Goal: Transaction & Acquisition: Purchase product/service

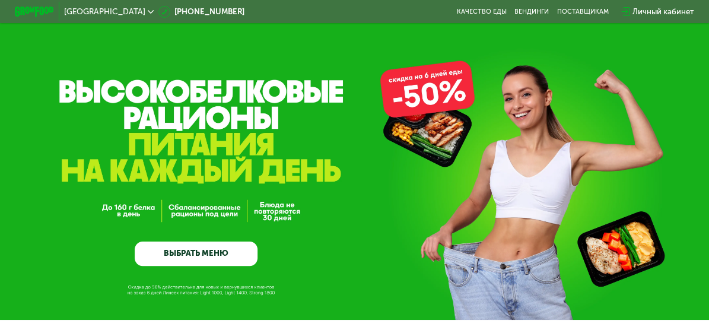
click at [407, 112] on div "GrowFood — доставка правильного питания ВЫБРАТЬ МЕНЮ" at bounding box center [354, 160] width 709 height 320
click at [228, 259] on link "ВЫБРАТЬ МЕНЮ" at bounding box center [196, 253] width 123 height 24
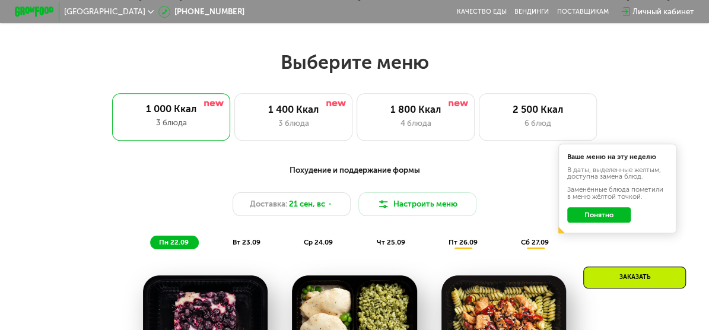
scroll to position [372, 0]
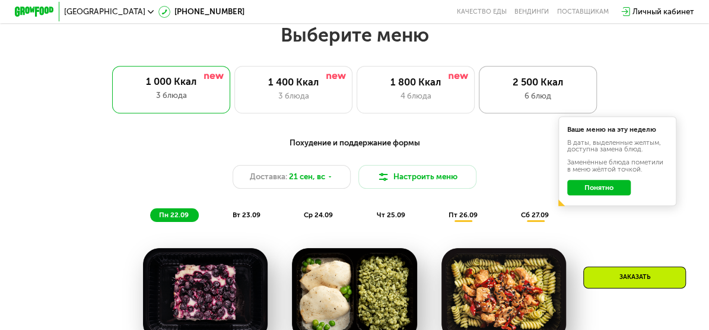
click at [545, 79] on div "2 500 Ккал" at bounding box center [537, 82] width 97 height 12
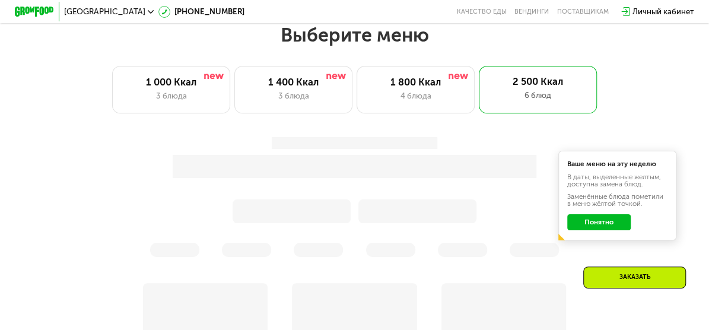
click at [609, 222] on button "Понятно" at bounding box center [598, 222] width 63 height 16
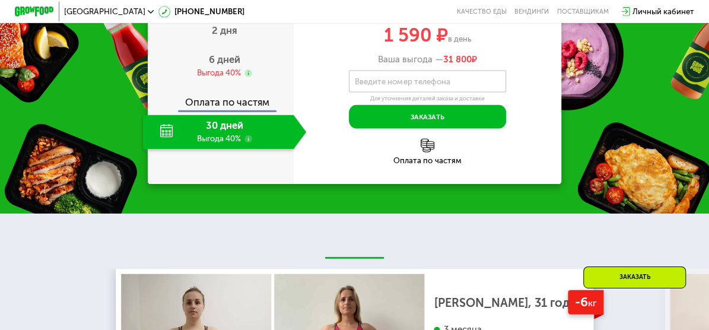
scroll to position [1047, 0]
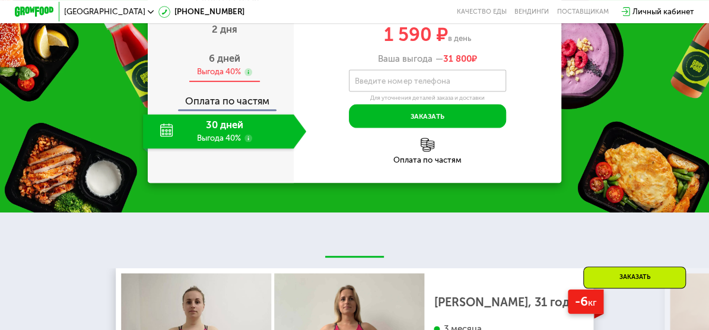
click at [232, 77] on div "Выгода 40%" at bounding box center [218, 71] width 44 height 11
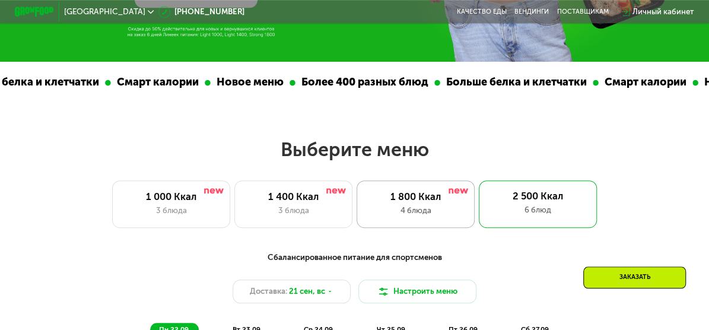
click at [438, 205] on div "4 блюда" at bounding box center [414, 211] width 97 height 12
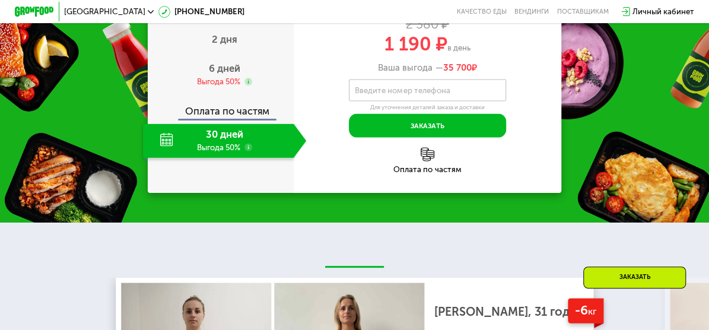
scroll to position [1087, 0]
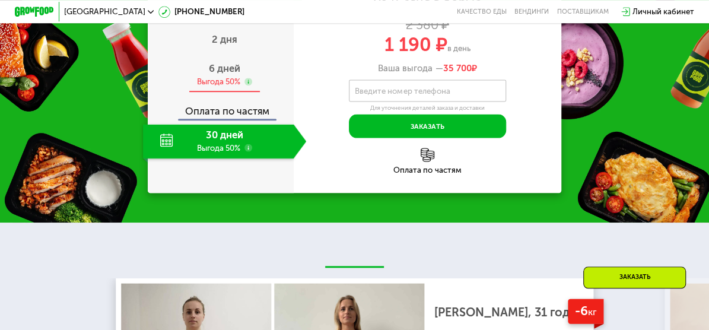
click at [250, 88] on div "6 дней Выгода 50%" at bounding box center [224, 75] width 163 height 34
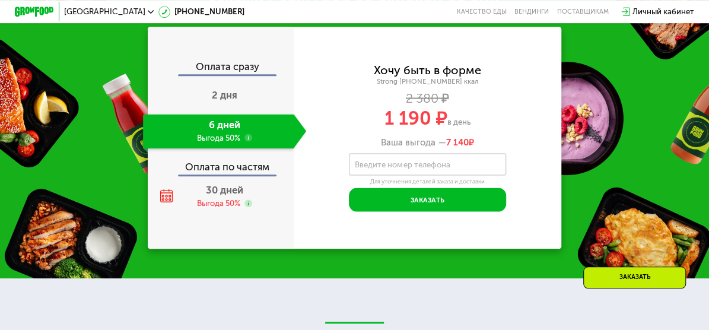
scroll to position [1032, 0]
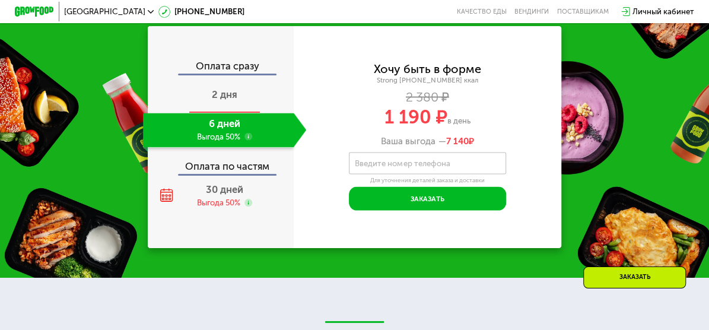
click at [251, 98] on div "2 дня" at bounding box center [224, 95] width 163 height 34
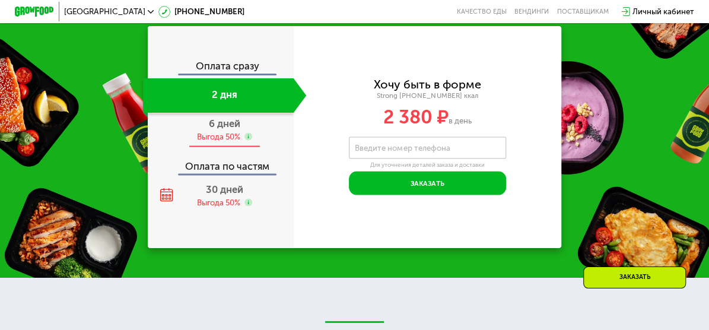
click at [247, 133] on use at bounding box center [248, 137] width 8 height 8
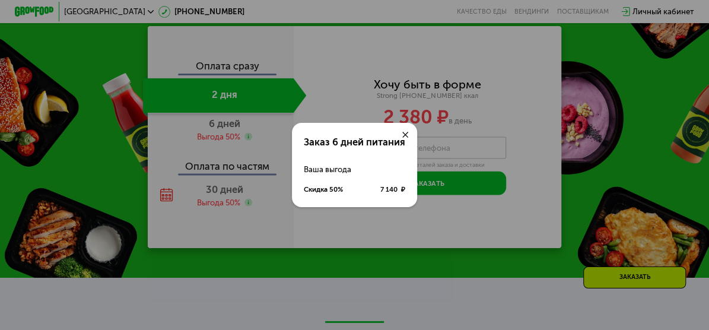
click at [407, 135] on use at bounding box center [405, 135] width 6 height 6
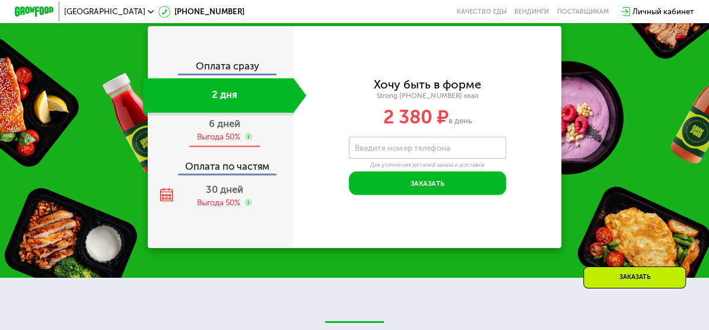
click at [219, 130] on div "6 дней Выгода 50%" at bounding box center [224, 130] width 163 height 34
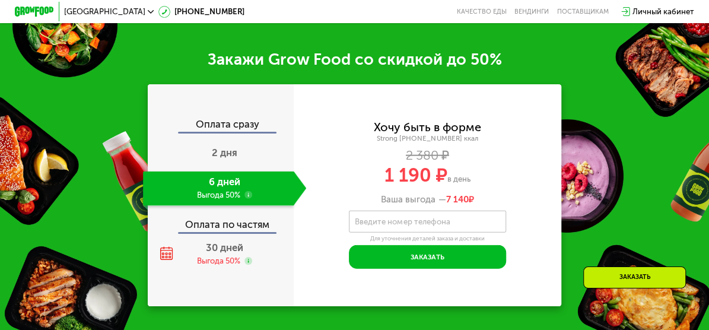
scroll to position [1356, 0]
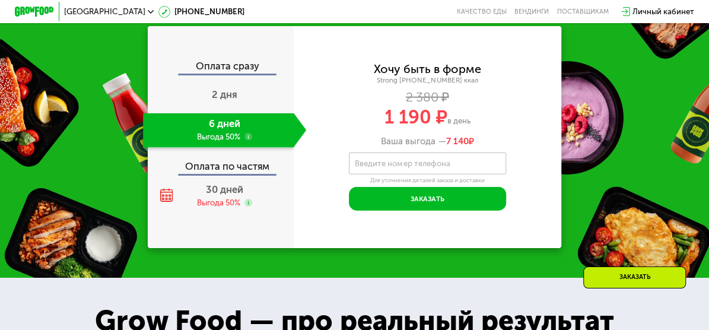
click at [83, 14] on span "[GEOGRAPHIC_DATA]" at bounding box center [104, 12] width 81 height 8
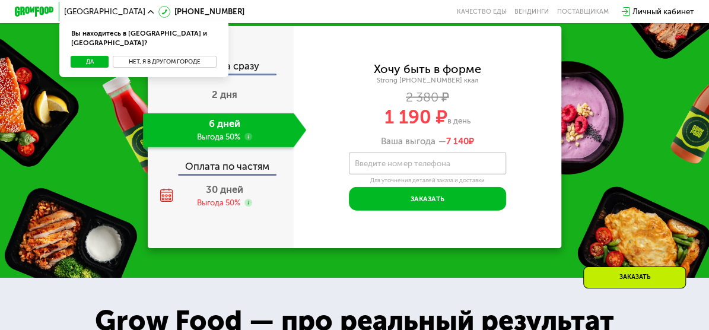
click at [148, 57] on button "Нет, я в другом городе" at bounding box center [165, 62] width 104 height 12
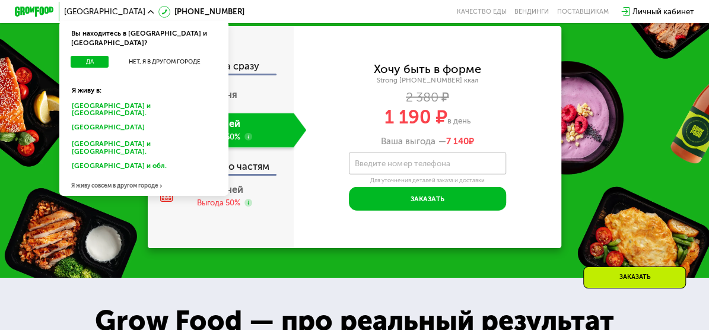
click at [82, 99] on div "[GEOGRAPHIC_DATA] и [GEOGRAPHIC_DATA]." at bounding box center [144, 109] width 158 height 21
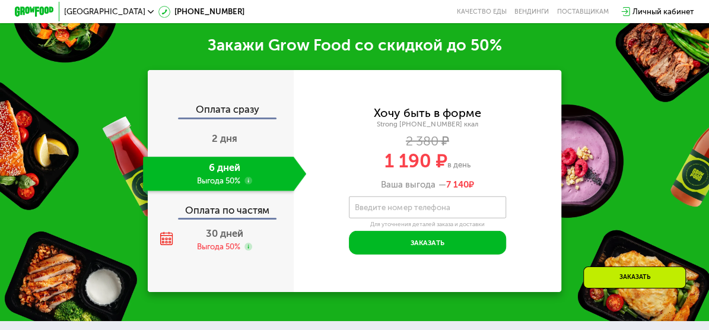
scroll to position [1399, 0]
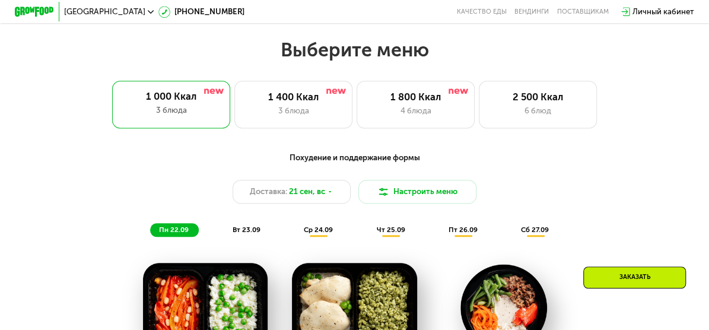
scroll to position [681, 0]
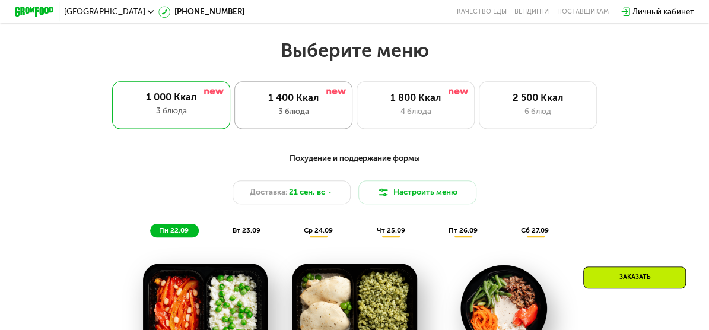
click at [320, 106] on div "3 блюда" at bounding box center [293, 112] width 97 height 12
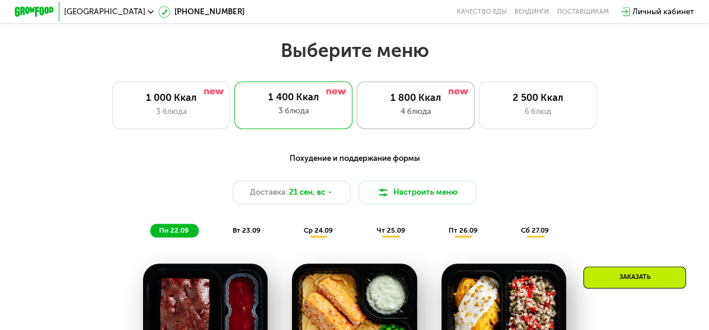
click at [436, 100] on div "1 800 Ккал" at bounding box center [414, 98] width 97 height 12
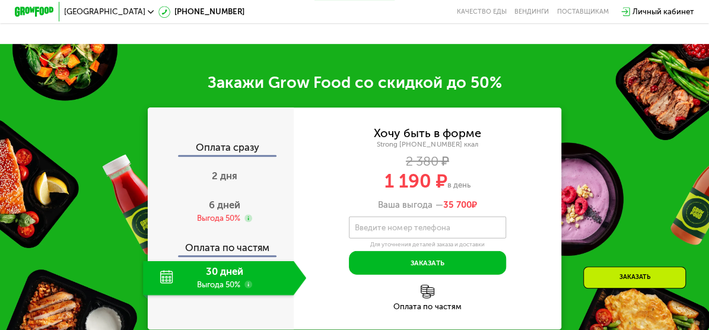
scroll to position [1281, 0]
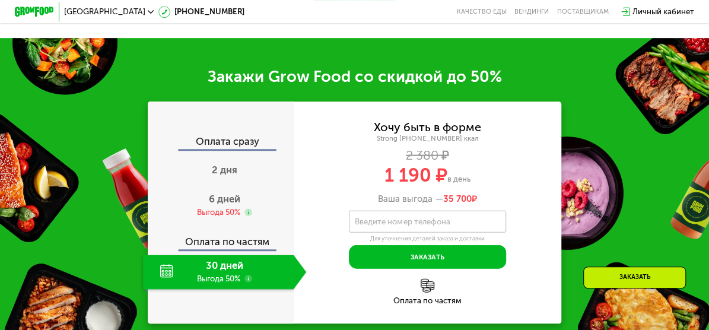
click at [432, 292] on div "Оплата по частям" at bounding box center [427, 291] width 267 height 26
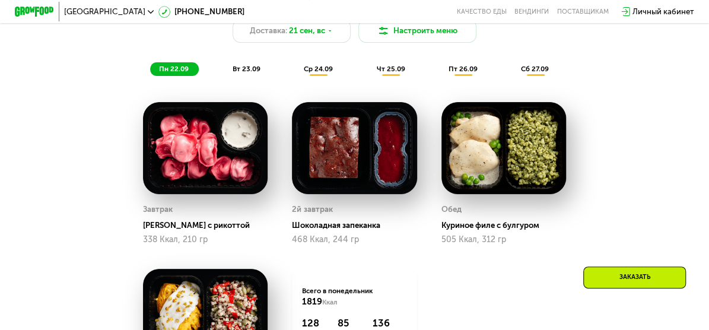
scroll to position [843, 0]
click at [242, 71] on span "вт 23.09" at bounding box center [246, 69] width 28 height 8
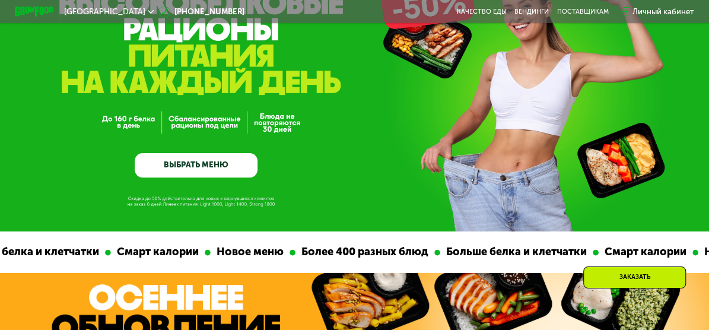
scroll to position [0, 0]
